Goal: Task Accomplishment & Management: Manage account settings

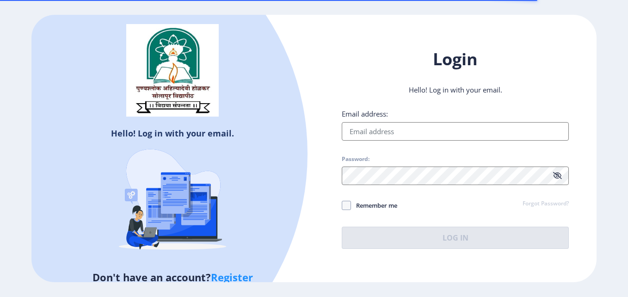
click at [422, 127] on input "Email address:" at bounding box center [455, 131] width 227 height 18
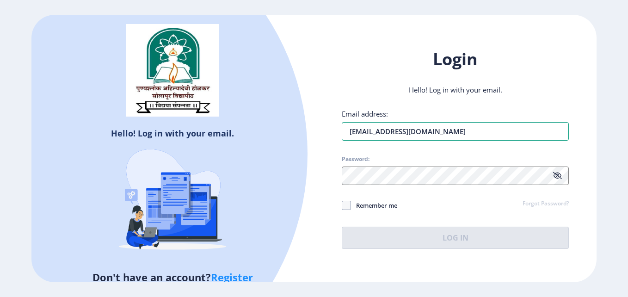
type input "[EMAIL_ADDRESS][DOMAIN_NAME]"
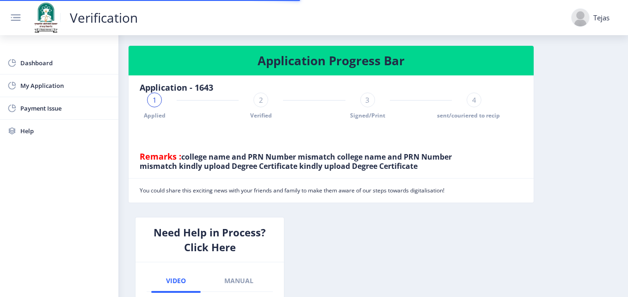
scroll to position [237, 0]
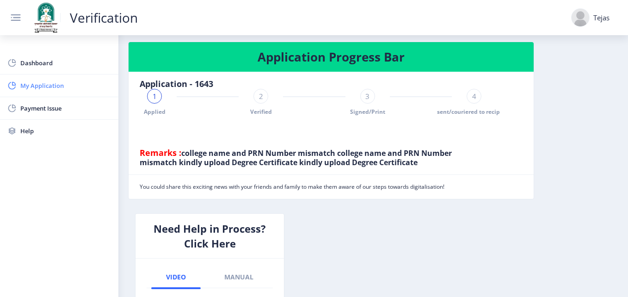
click at [49, 82] on span "My Application" at bounding box center [65, 85] width 91 height 11
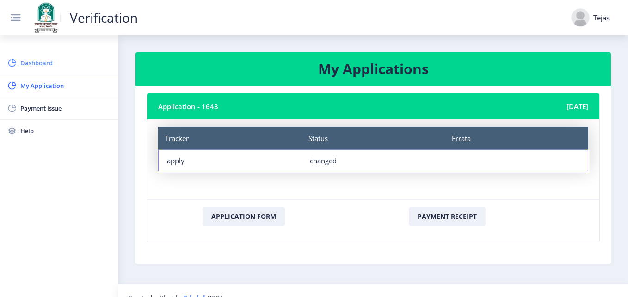
click at [57, 62] on span "Dashboard" at bounding box center [65, 62] width 91 height 11
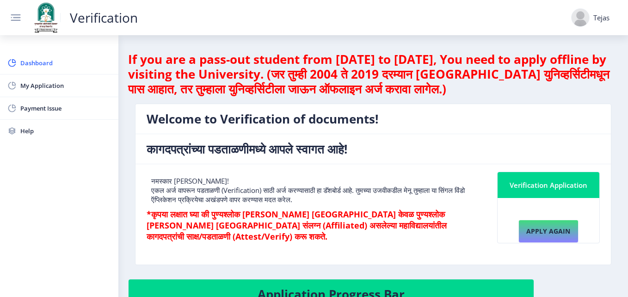
click at [600, 22] on div "Tejas" at bounding box center [590, 17] width 38 height 18
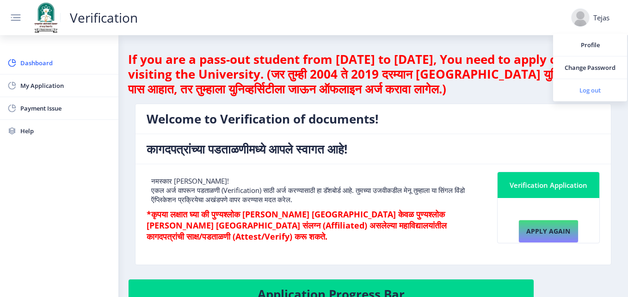
click at [580, 94] on span "Log out" at bounding box center [589, 90] width 59 height 11
